Goal: Task Accomplishment & Management: Complete application form

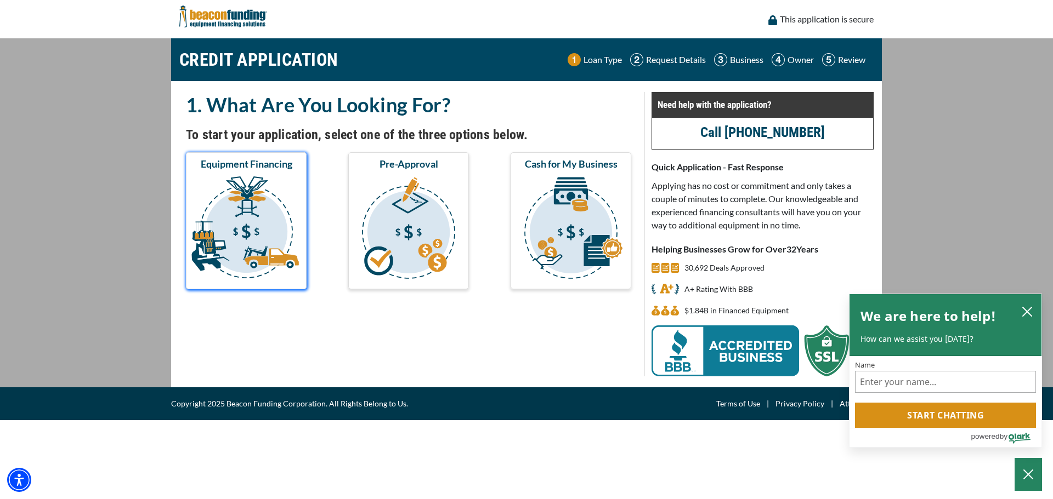
click at [255, 242] on img "submit" at bounding box center [246, 230] width 116 height 110
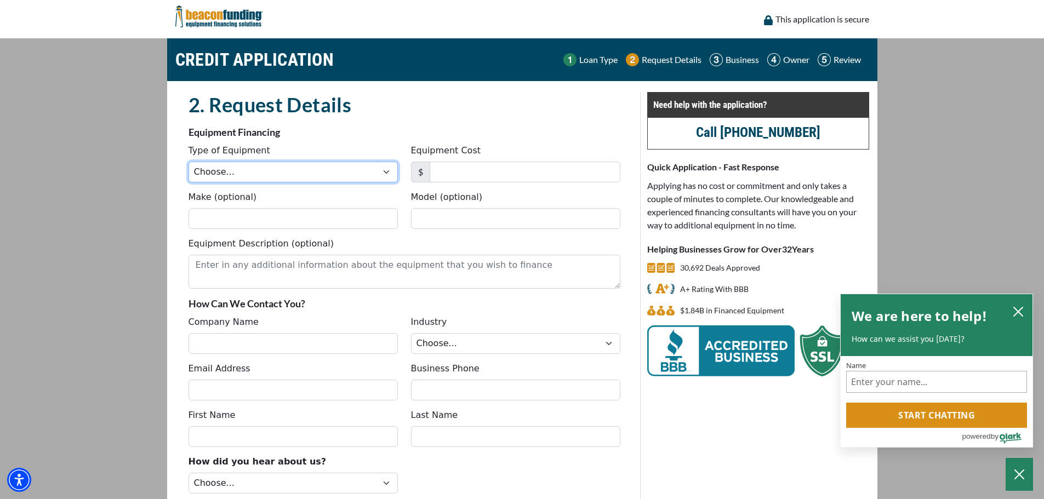
click at [299, 172] on select "Choose... Backhoe Boom/Bucket Truck Chipper Commercial Mower Crane DTG/DTF Prin…" at bounding box center [293, 172] width 209 height 21
select select "10"
click at [189, 162] on select "Choose... Backhoe Boom/Bucket Truck Chipper Commercial Mower Crane DTG/DTF Prin…" at bounding box center [293, 172] width 209 height 21
click at [459, 173] on input "Equipment Cost" at bounding box center [525, 172] width 191 height 21
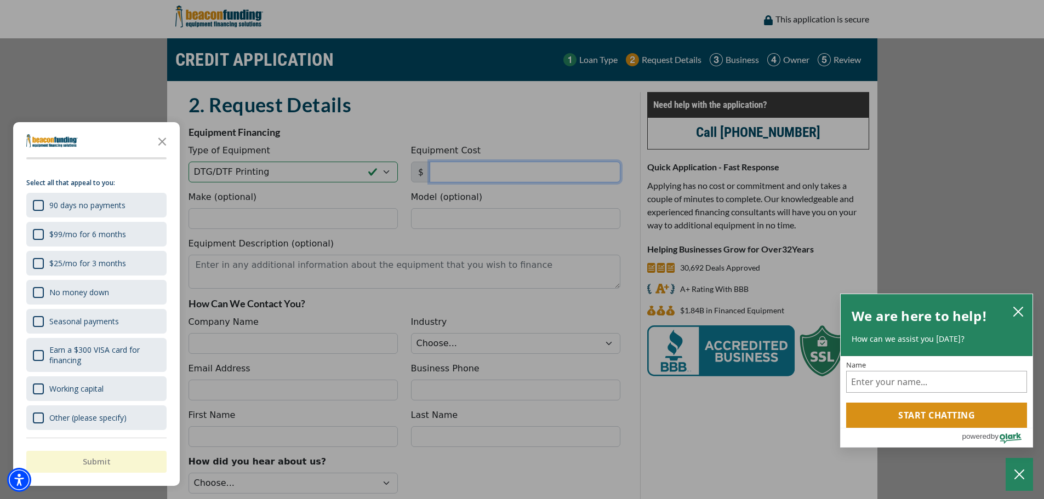
scroll to position [17, 0]
click at [169, 150] on icon "Close the survey" at bounding box center [162, 141] width 22 height 22
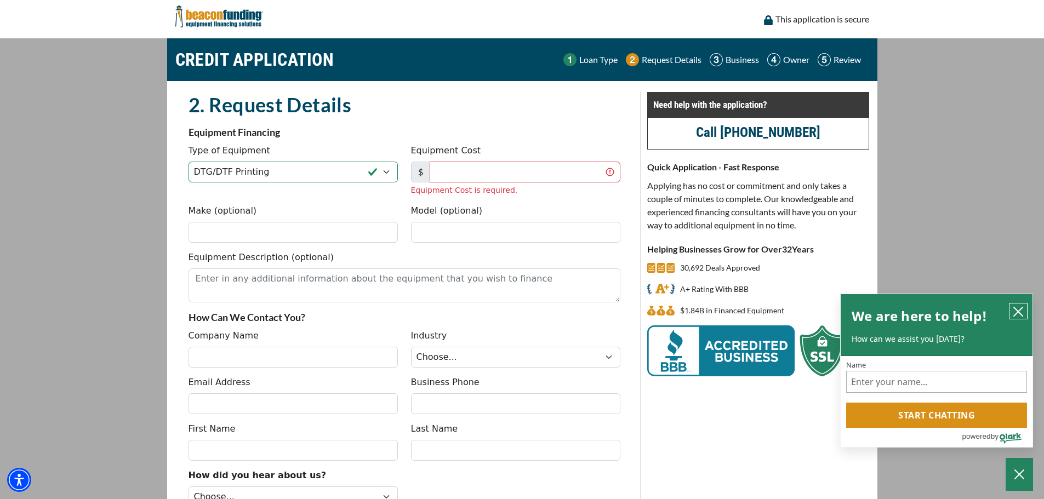
click at [1012, 311] on button "close chatbox" at bounding box center [1019, 311] width 18 height 15
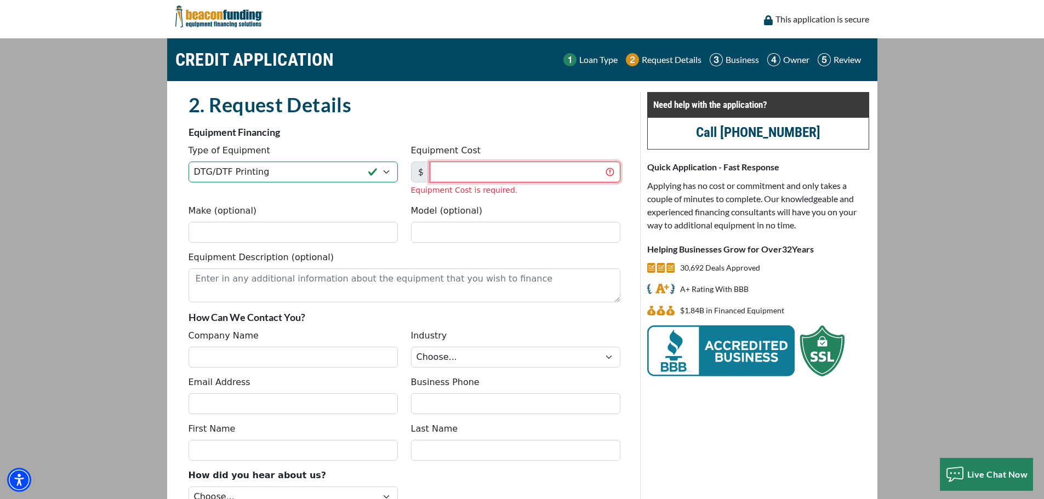
click at [496, 172] on input "Equipment Cost" at bounding box center [525, 172] width 191 height 21
